Goal: Task Accomplishment & Management: Manage account settings

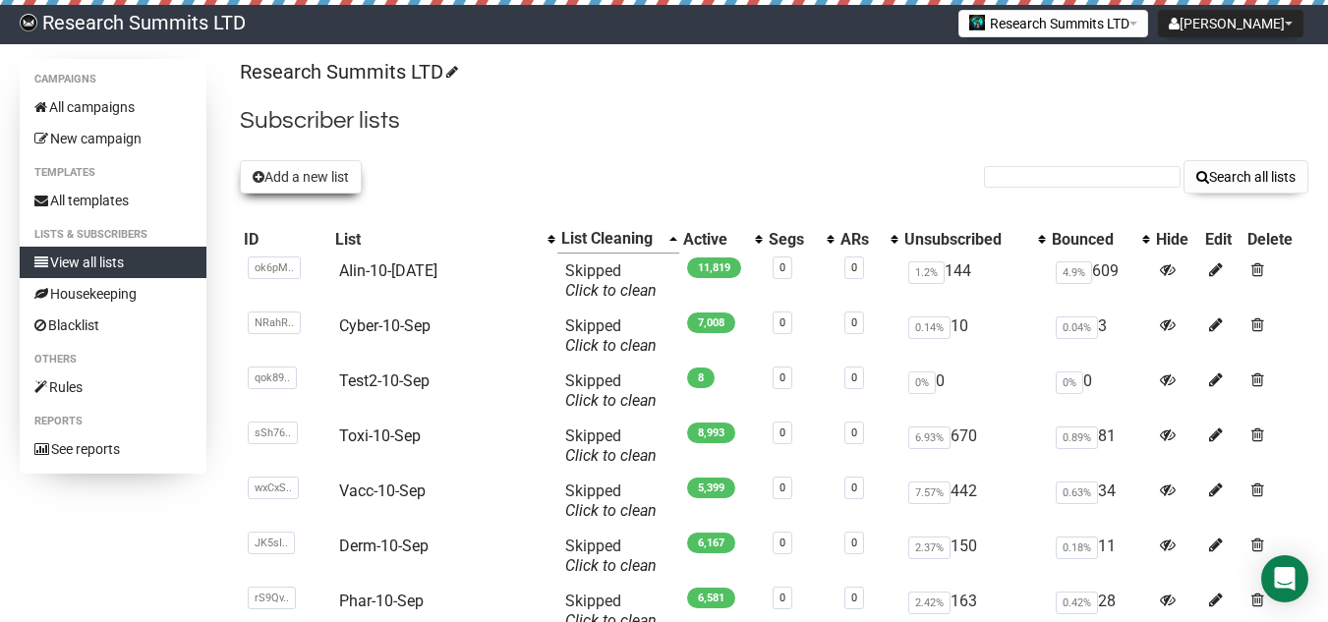
click at [335, 173] on button "Add a new list" at bounding box center [301, 176] width 122 height 33
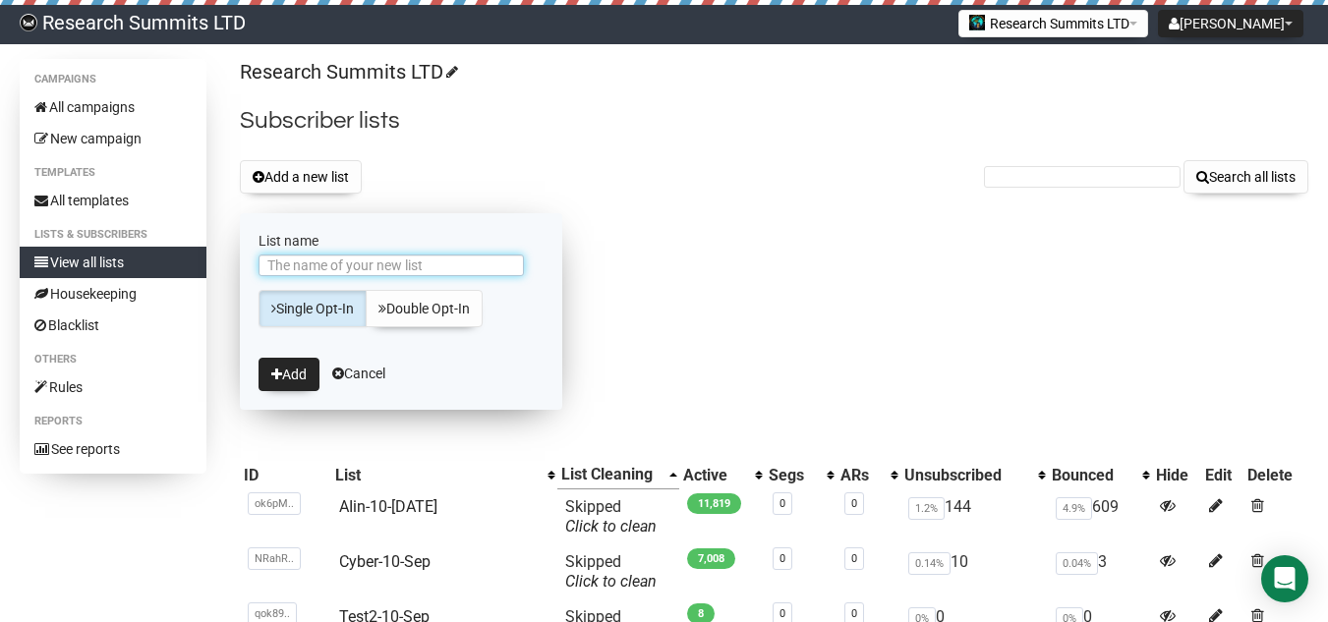
click at [405, 263] on input "List name" at bounding box center [391, 266] width 265 height 22
type input "Neur-11-Sep"
click at [305, 370] on button "Add" at bounding box center [289, 374] width 61 height 33
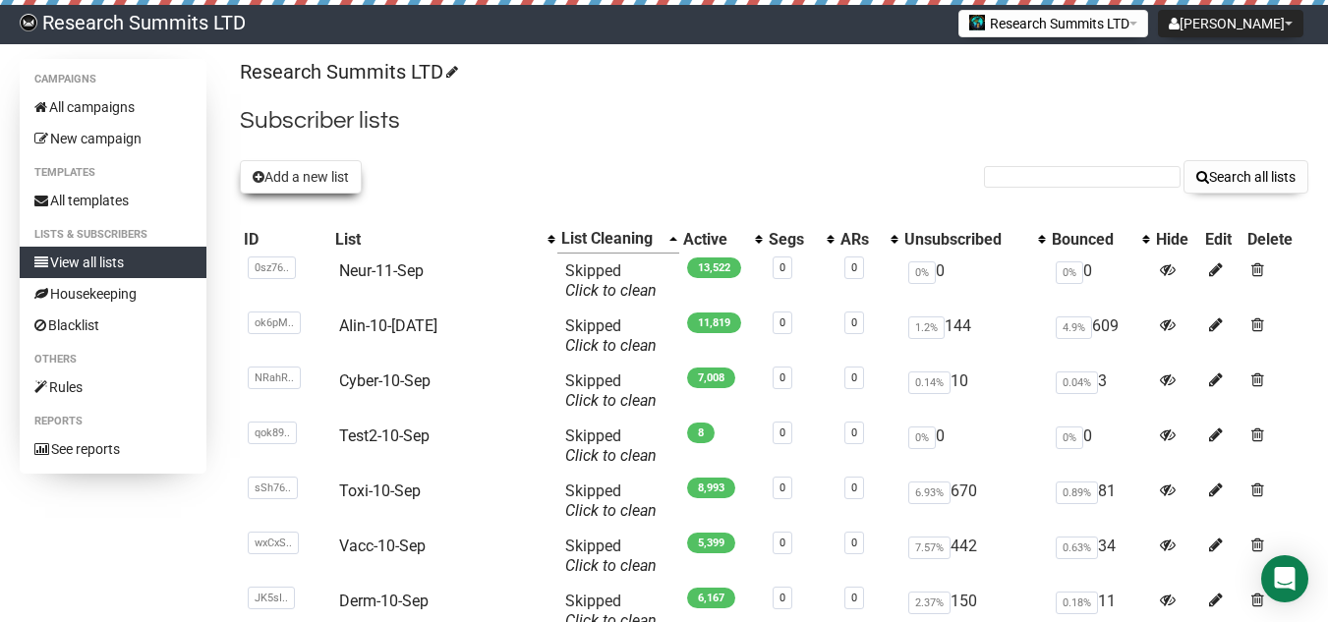
click at [315, 165] on button "Add a new list" at bounding box center [301, 176] width 122 height 33
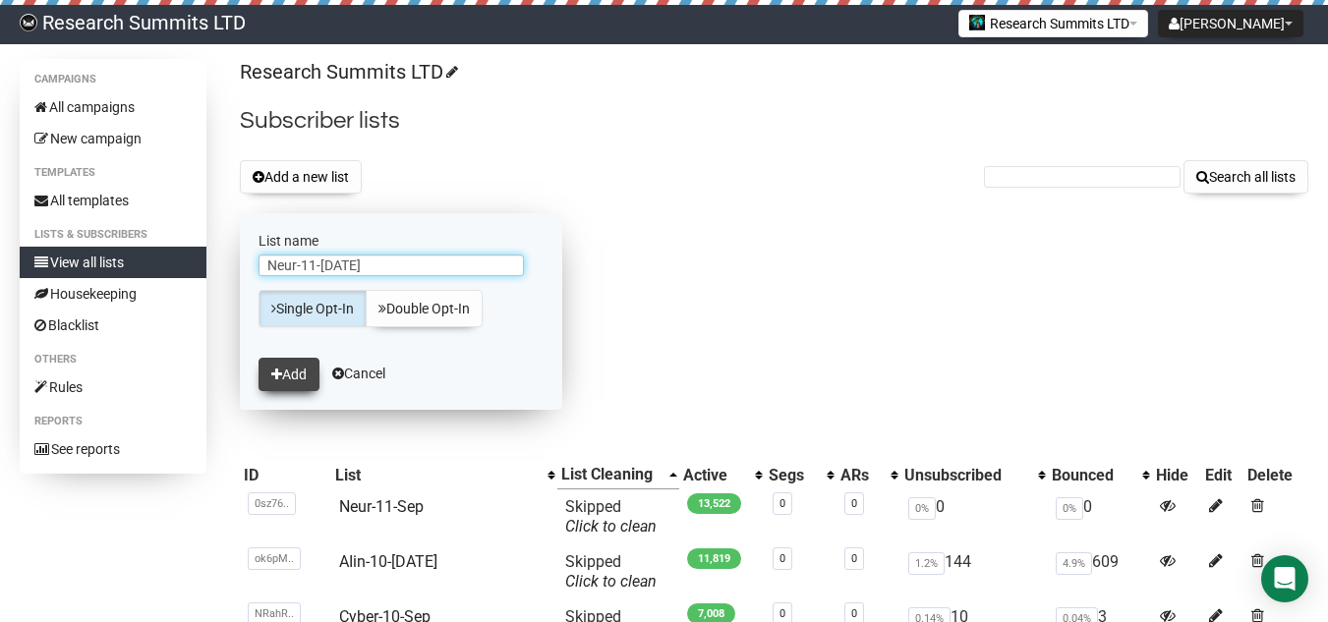
type input "Neur-11-[DATE]"
click at [285, 377] on button "Add" at bounding box center [289, 374] width 61 height 33
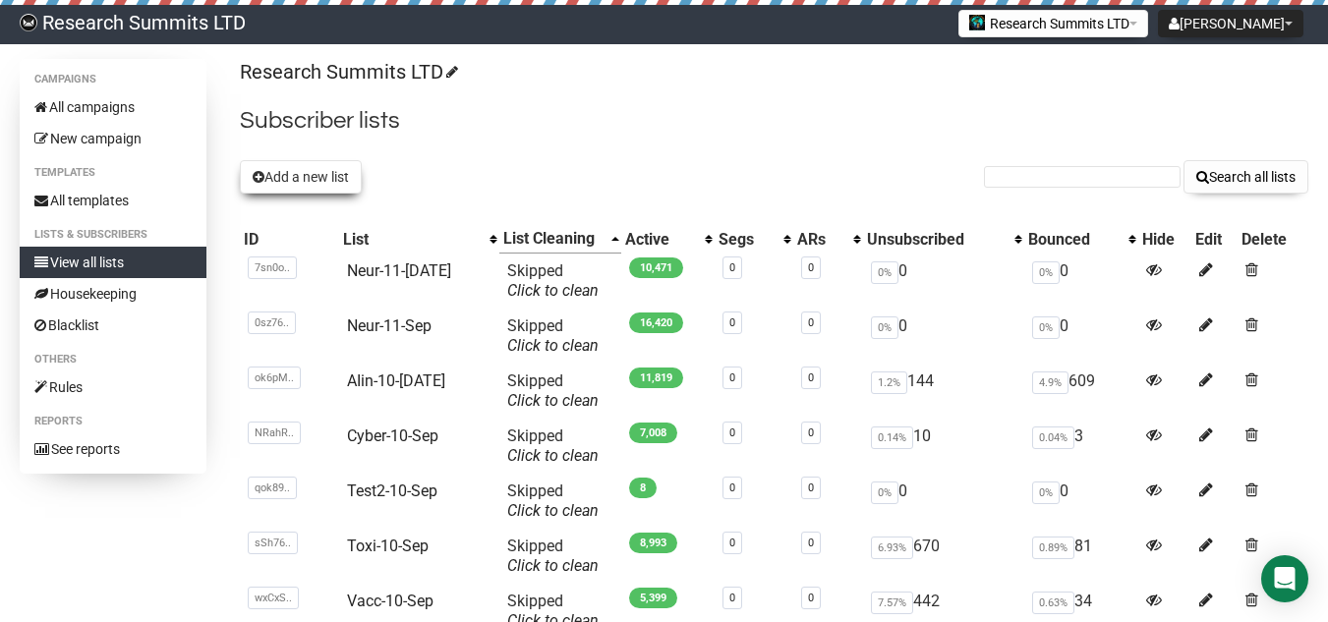
click at [312, 171] on button "Add a new list" at bounding box center [301, 176] width 122 height 33
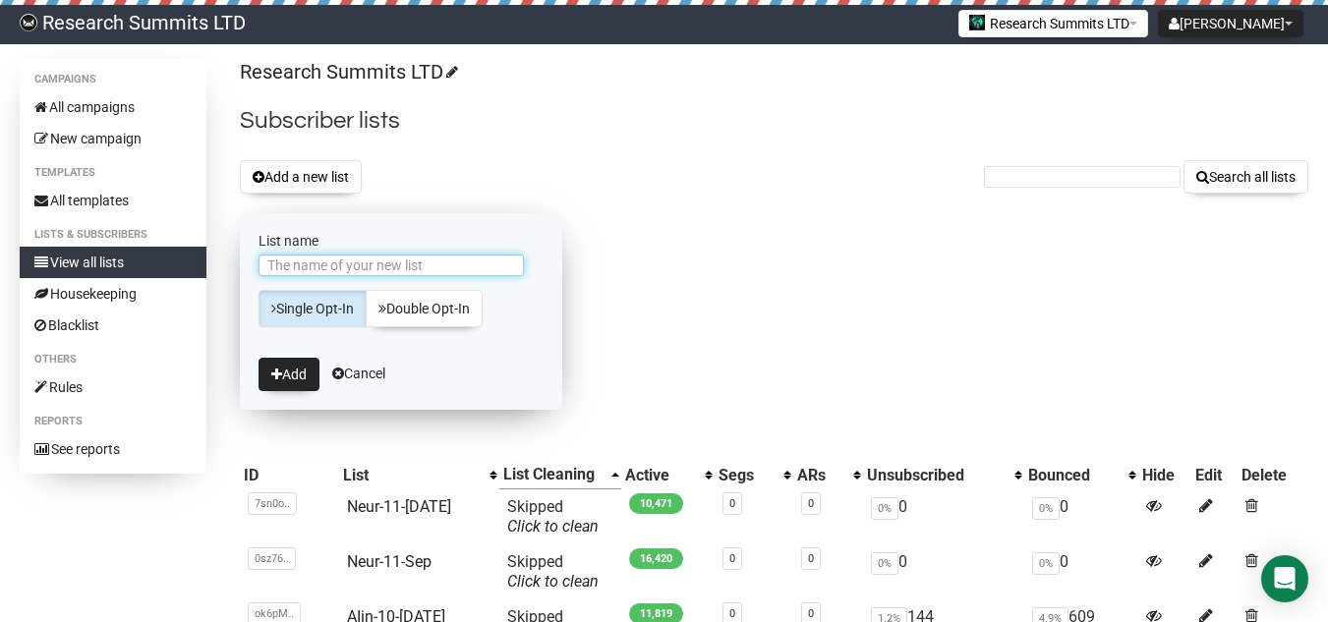
click at [325, 265] on input "List name" at bounding box center [391, 266] width 265 height 22
type input "Neur-11-[DATE]"
click at [293, 384] on button "Add" at bounding box center [289, 374] width 61 height 33
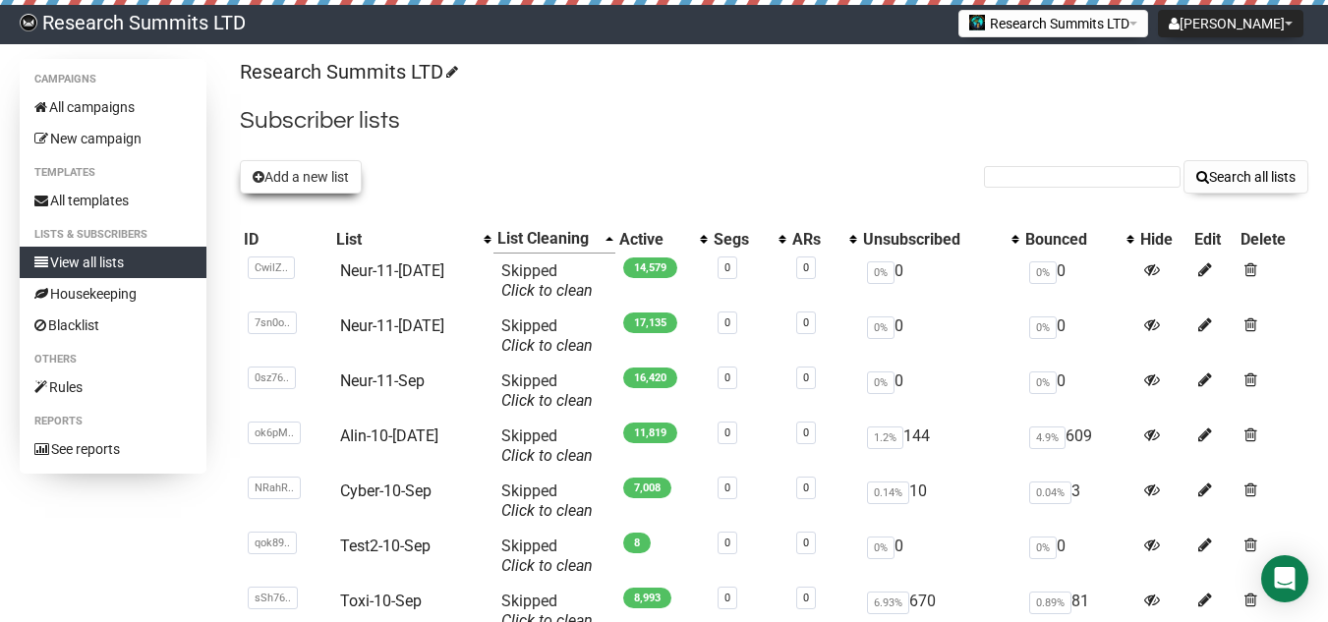
click at [313, 183] on button "Add a new list" at bounding box center [301, 176] width 122 height 33
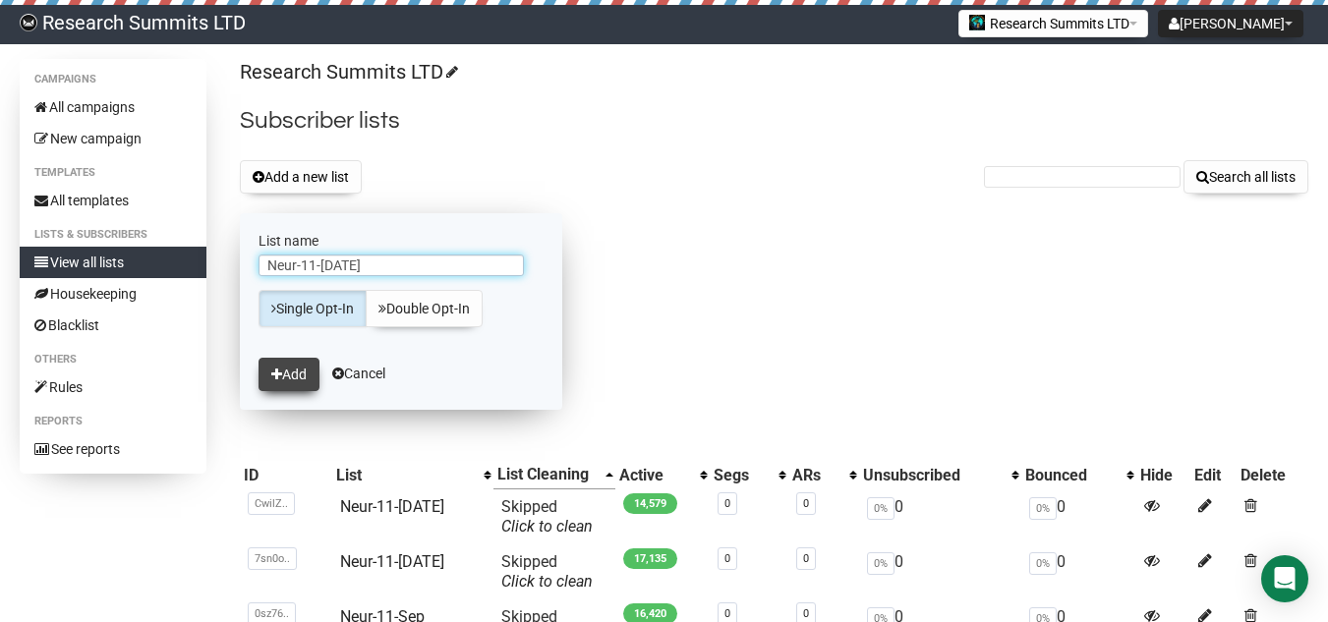
type input "Neur-11-[DATE]"
click at [298, 380] on button "Add" at bounding box center [289, 374] width 61 height 33
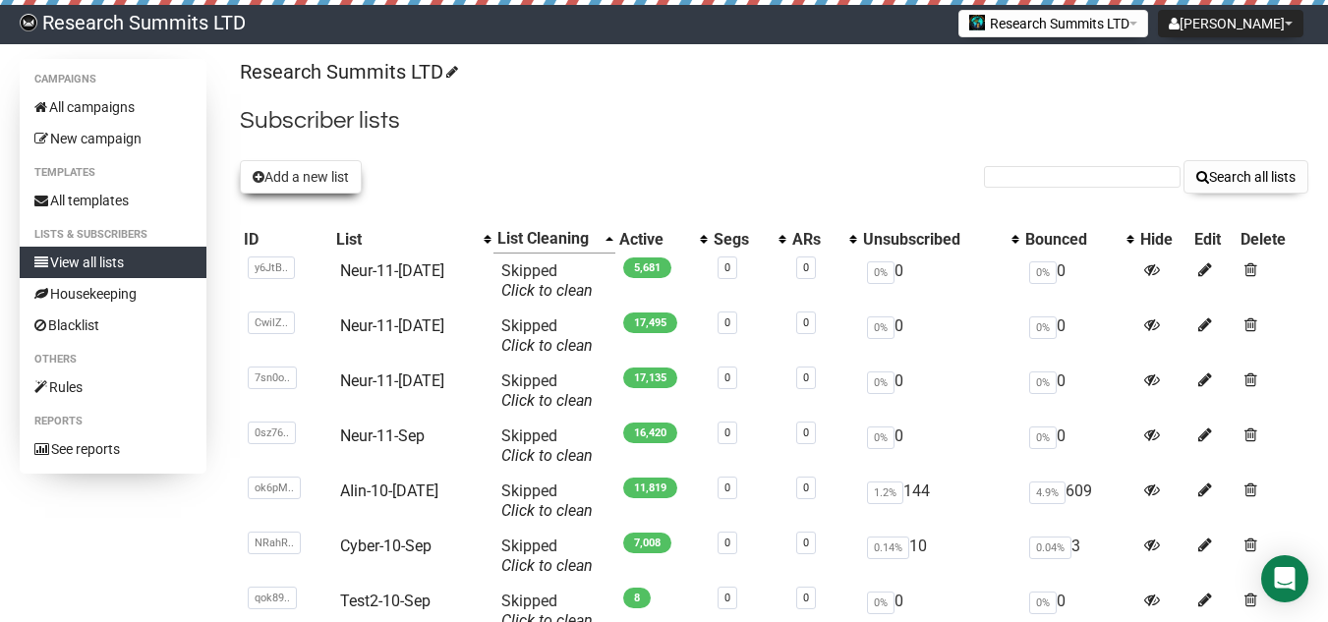
click at [307, 183] on button "Add a new list" at bounding box center [301, 176] width 122 height 33
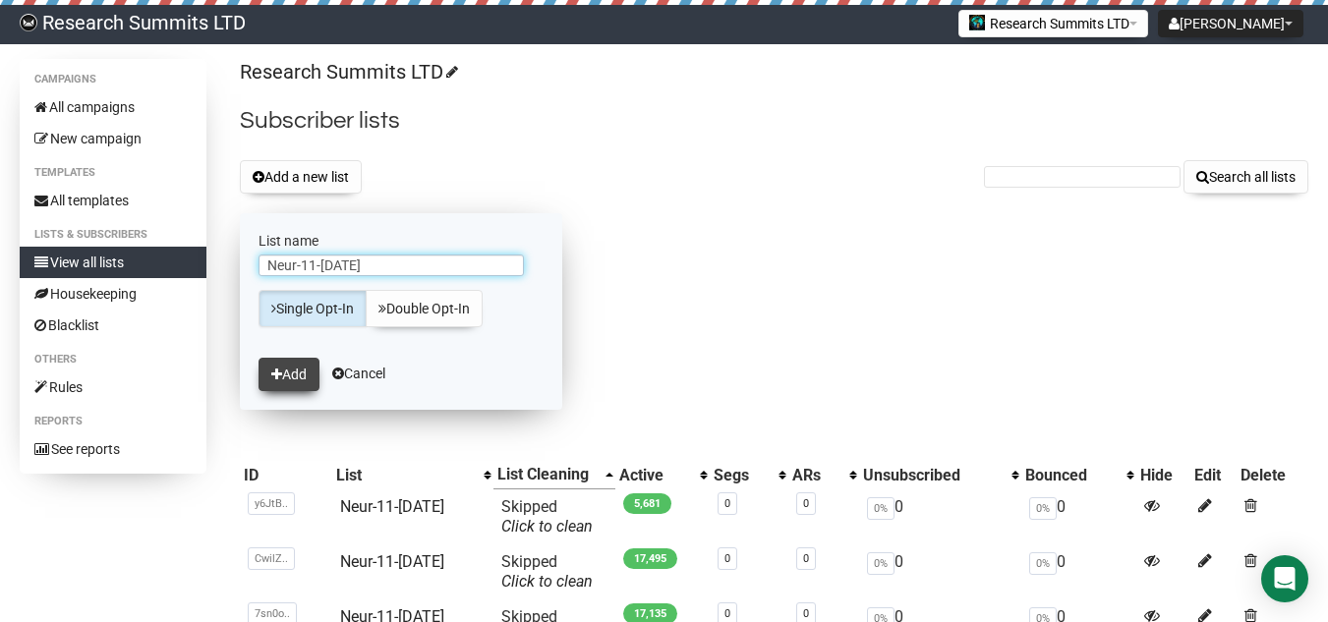
type input "Neur-11-[DATE]"
click at [294, 378] on button "Add" at bounding box center [289, 374] width 61 height 33
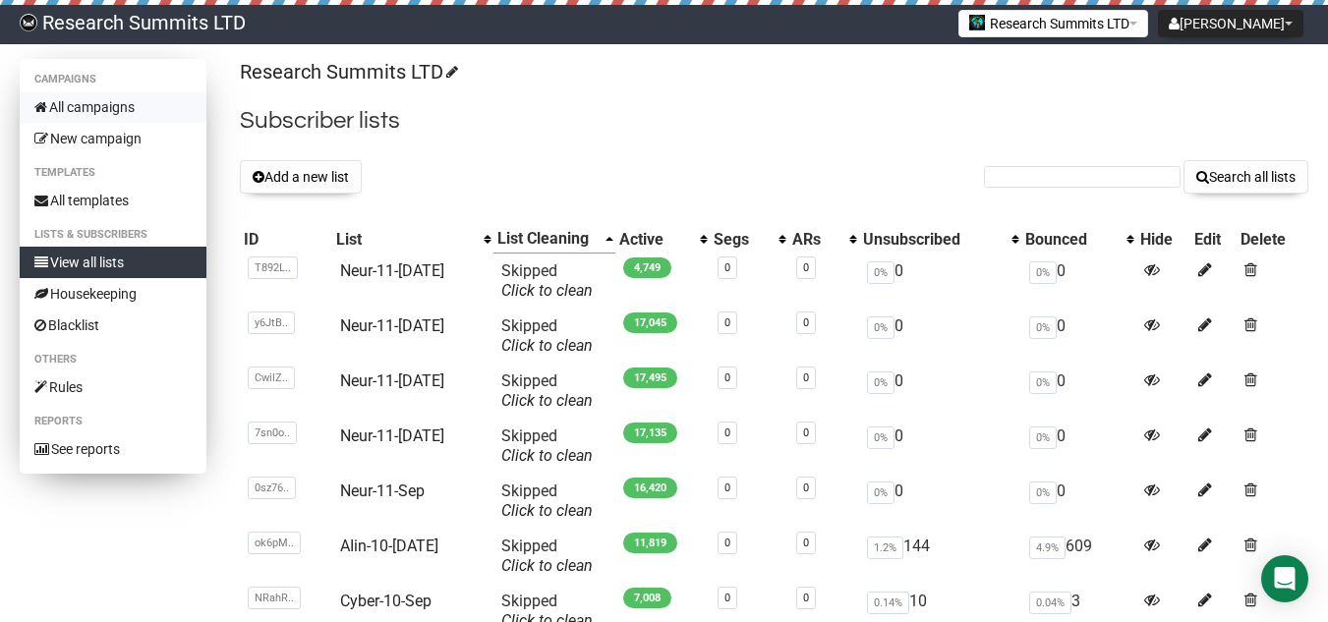
click at [107, 109] on link "All campaigns" at bounding box center [113, 106] width 187 height 31
click at [136, 98] on link "All campaigns" at bounding box center [113, 106] width 187 height 31
click at [102, 100] on link "All campaigns" at bounding box center [113, 106] width 187 height 31
